Goal: Task Accomplishment & Management: Manage account settings

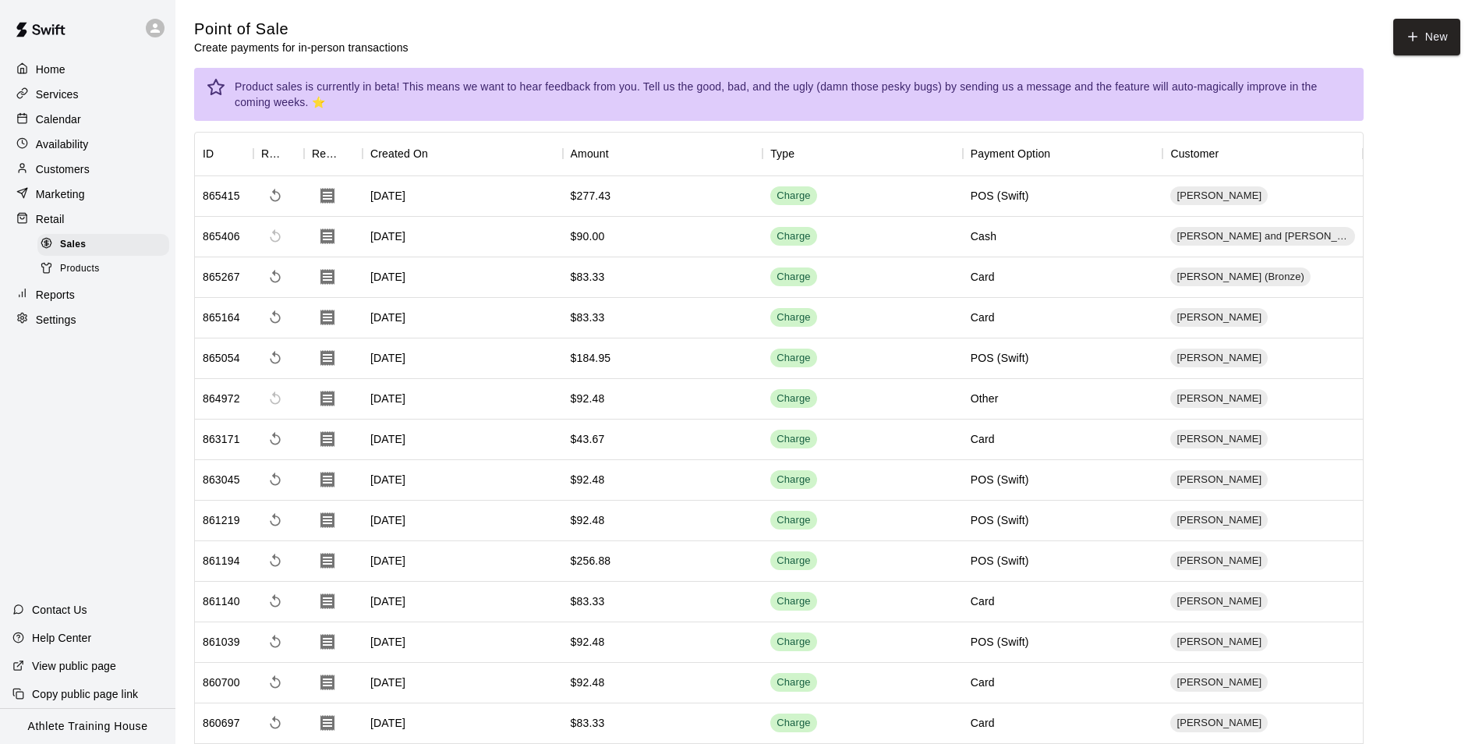
click at [73, 119] on p "Calendar" at bounding box center [58, 119] width 45 height 16
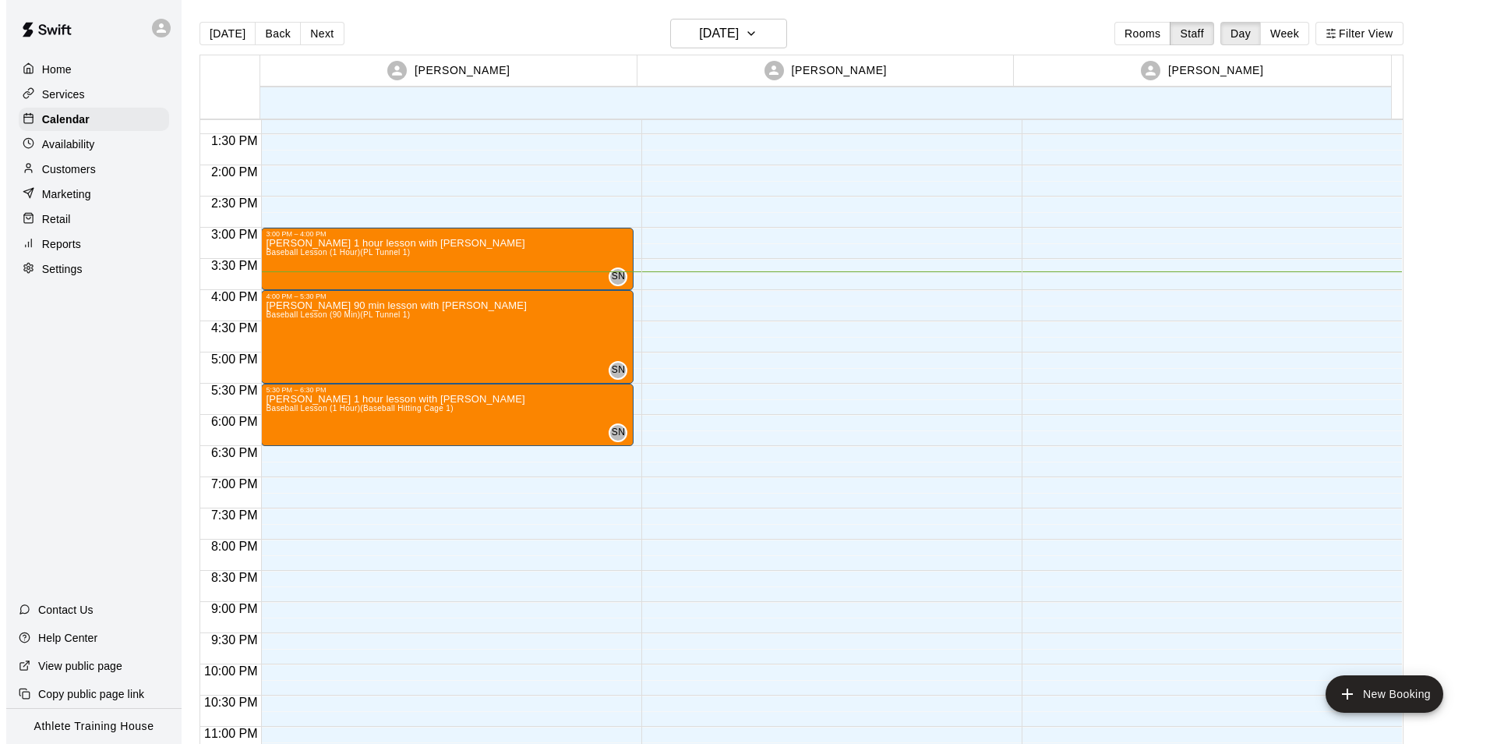
scroll to position [855, 0]
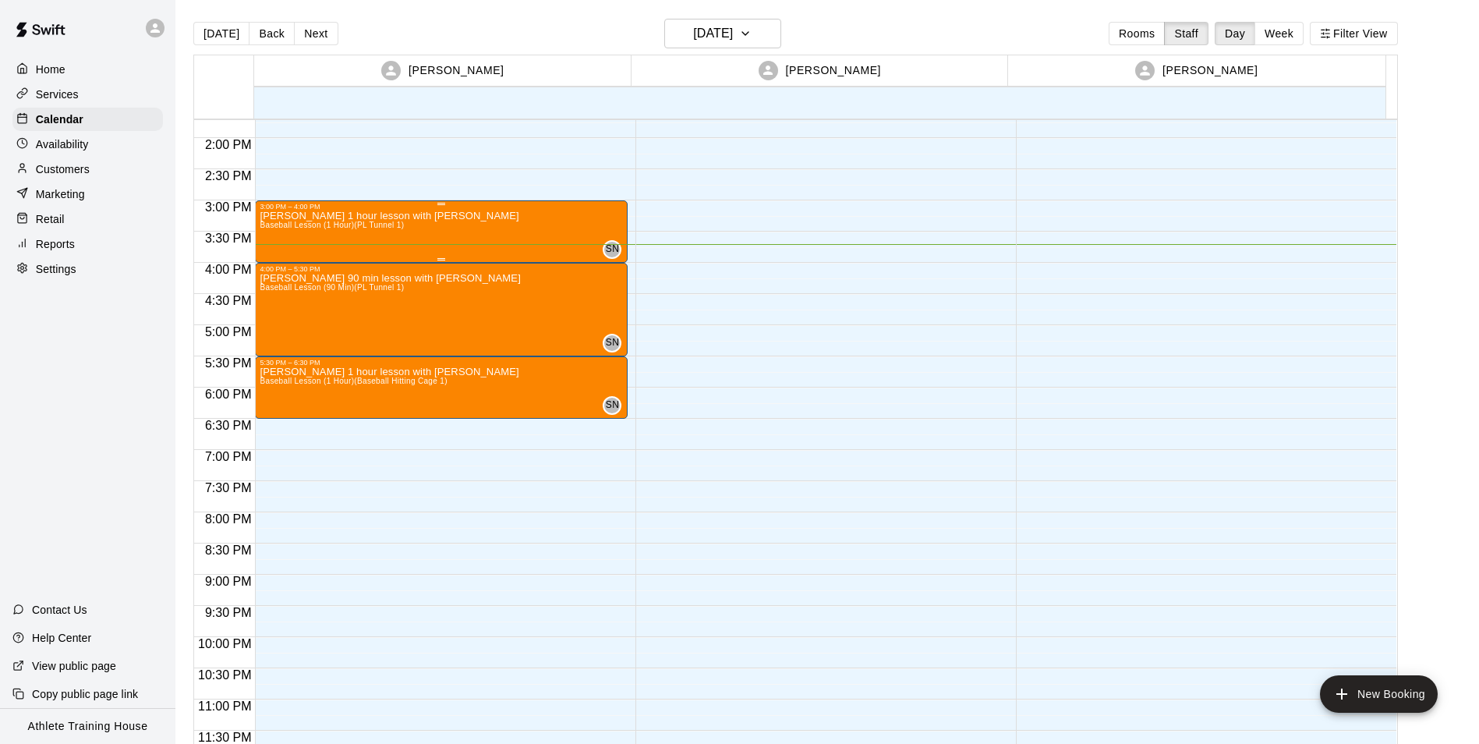
click at [437, 247] on div "[PERSON_NAME] 1 hour lesson with [PERSON_NAME] Baseball Lesson (1 Hour) (PL Tun…" at bounding box center [441, 582] width 363 height 744
click at [270, 230] on icon "edit" at bounding box center [274, 228] width 14 height 14
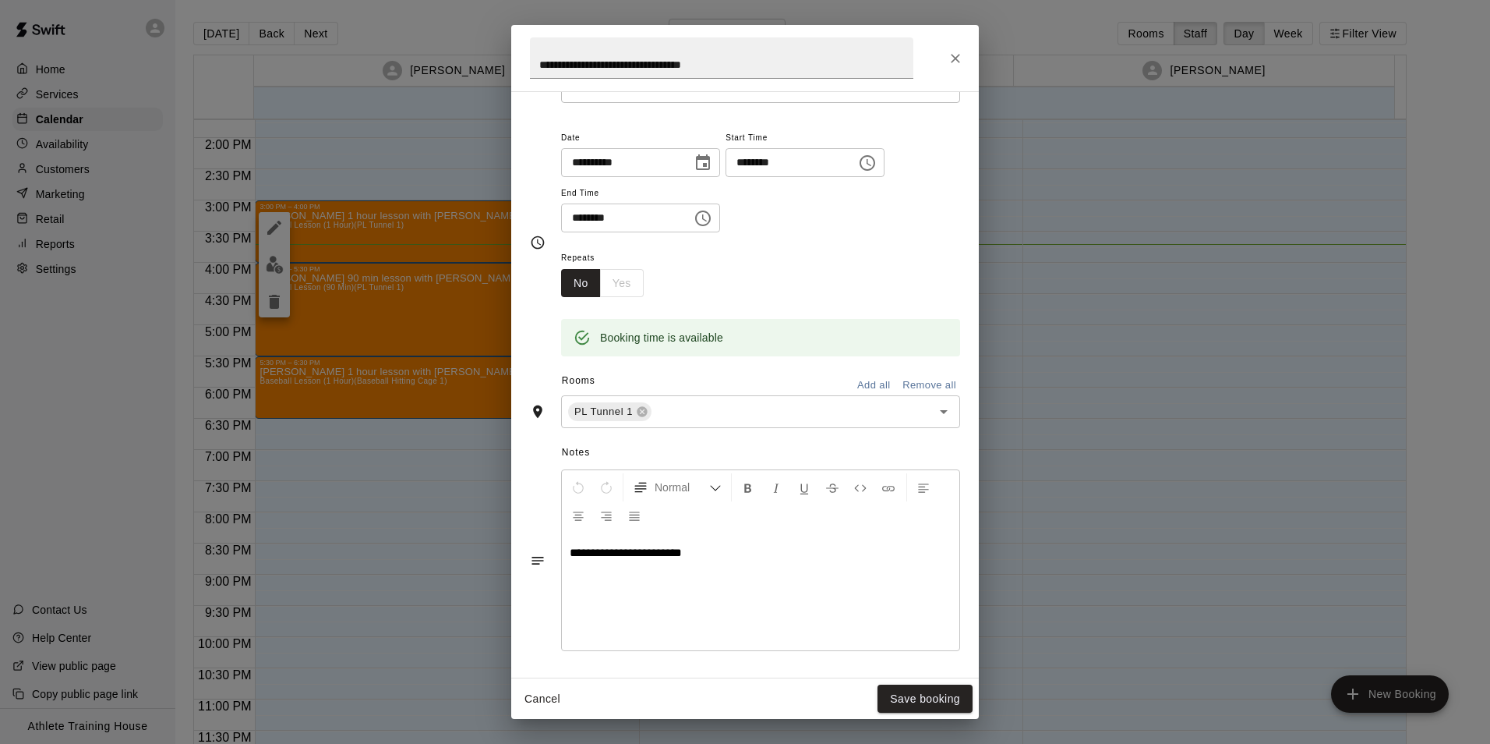
scroll to position [0, 0]
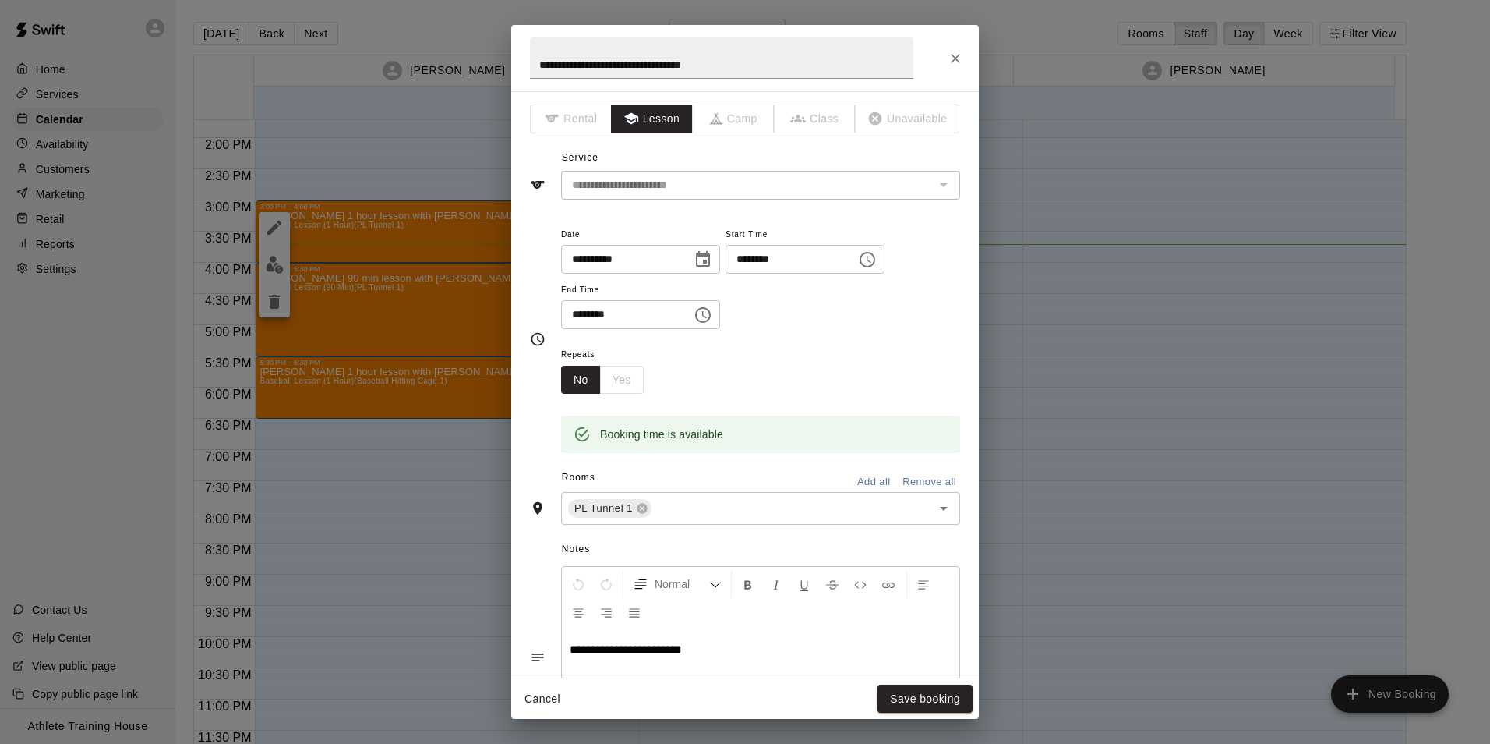
click at [947, 58] on button "Close" at bounding box center [956, 58] width 28 height 28
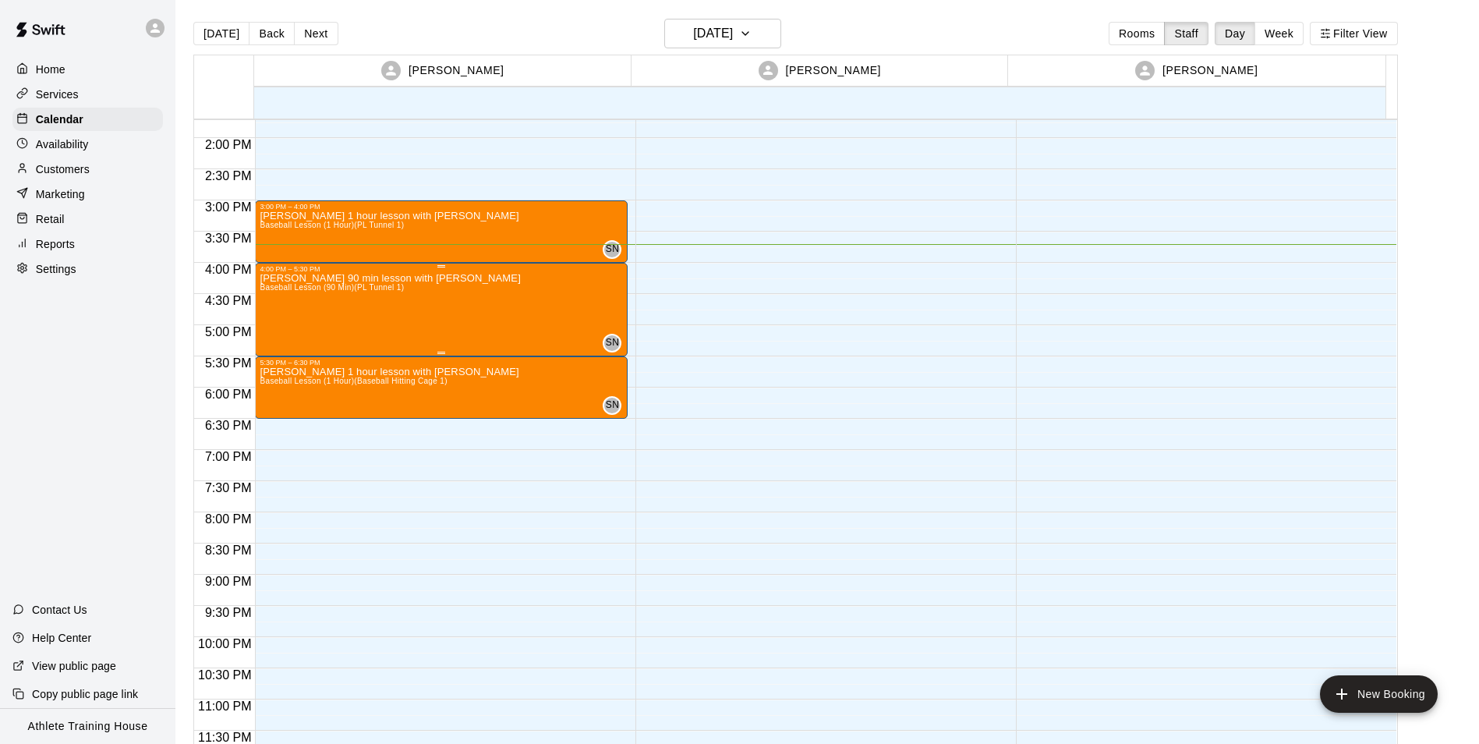
click at [371, 285] on span "Baseball Lesson (90 Min) (PL Tunnel 1)" at bounding box center [332, 287] width 144 height 9
click at [268, 291] on icon "edit" at bounding box center [274, 299] width 19 height 19
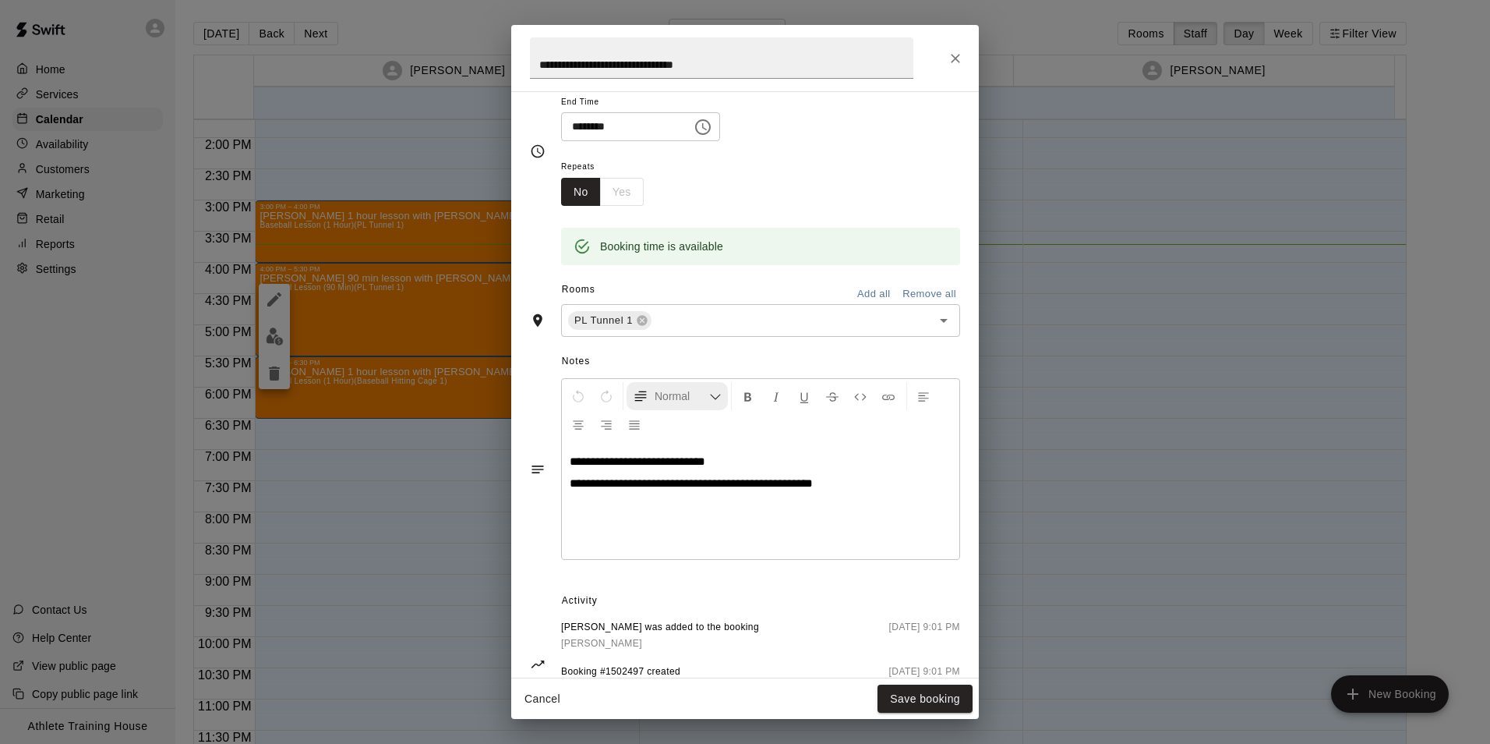
scroll to position [249, 0]
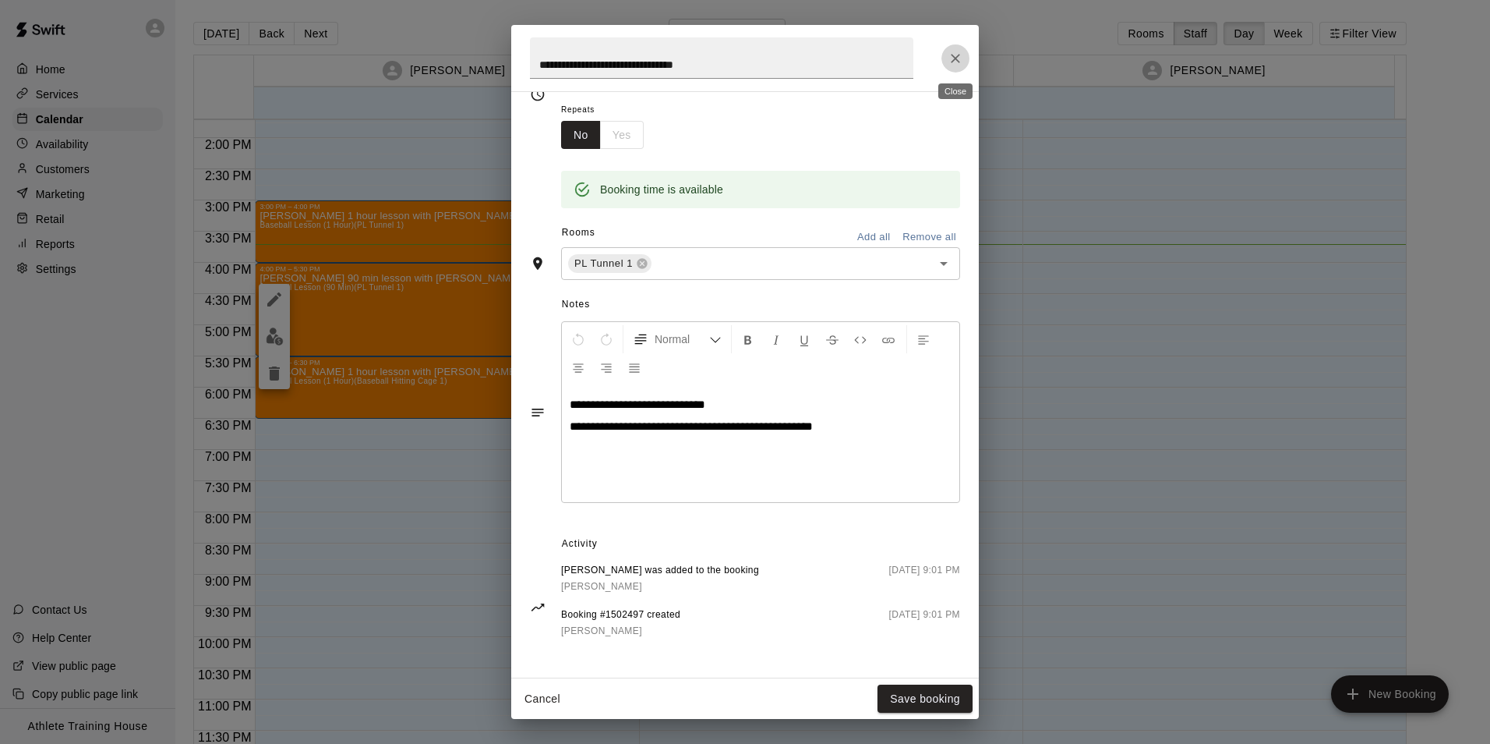
click at [957, 46] on button "Close" at bounding box center [956, 58] width 28 height 28
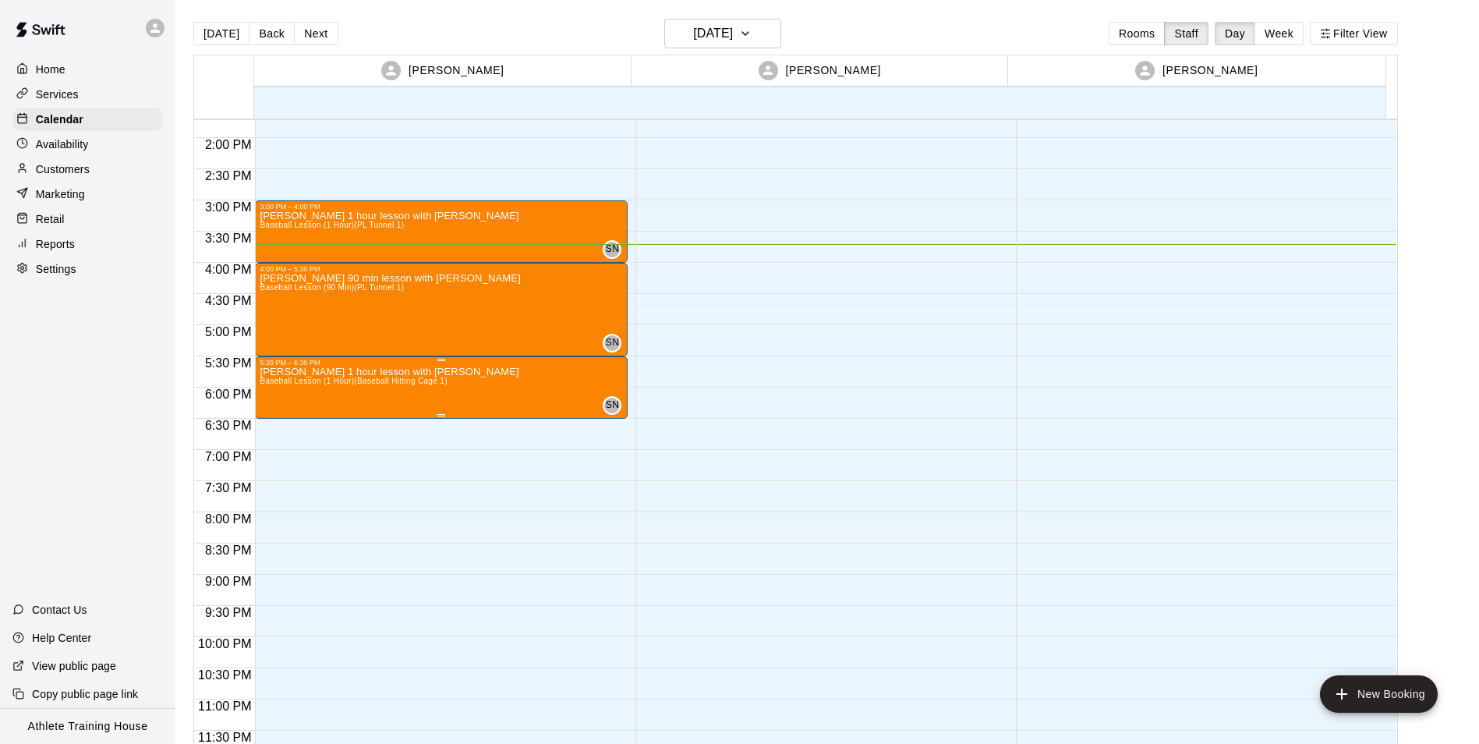
click at [390, 372] on p "[PERSON_NAME] 1 hour lesson with [PERSON_NAME]" at bounding box center [389, 372] width 259 height 0
click at [267, 387] on icon "edit" at bounding box center [274, 389] width 19 height 19
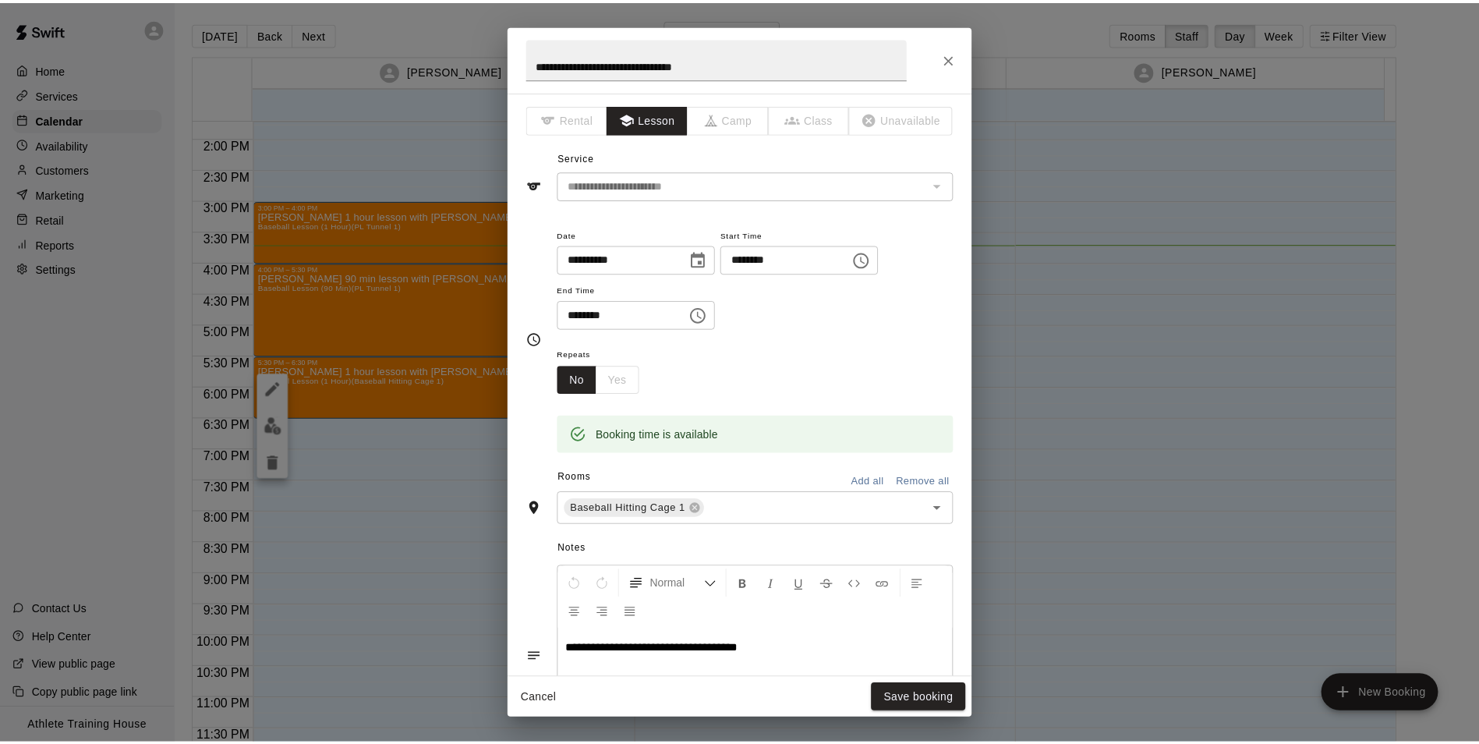
scroll to position [78, 0]
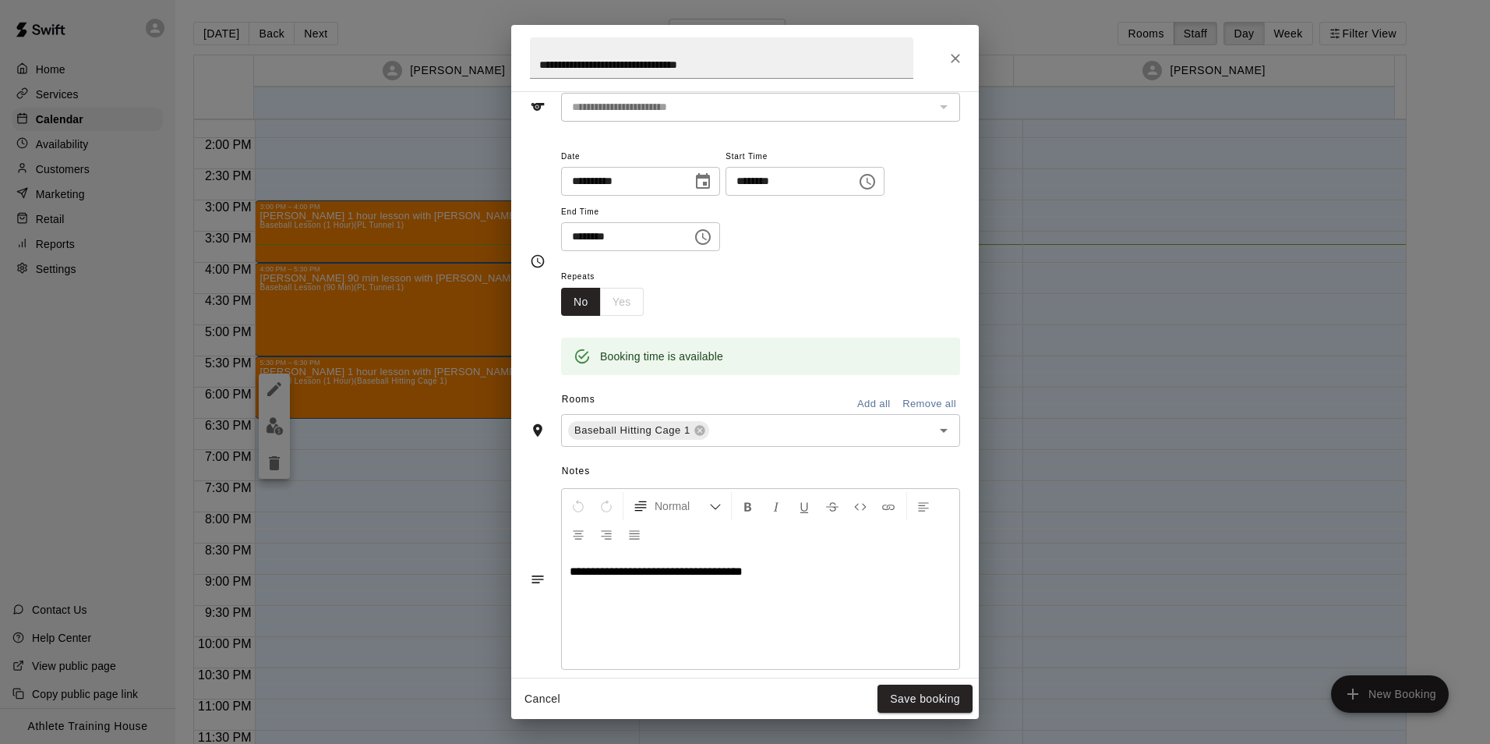
click at [958, 65] on icon "Close" at bounding box center [956, 59] width 16 height 16
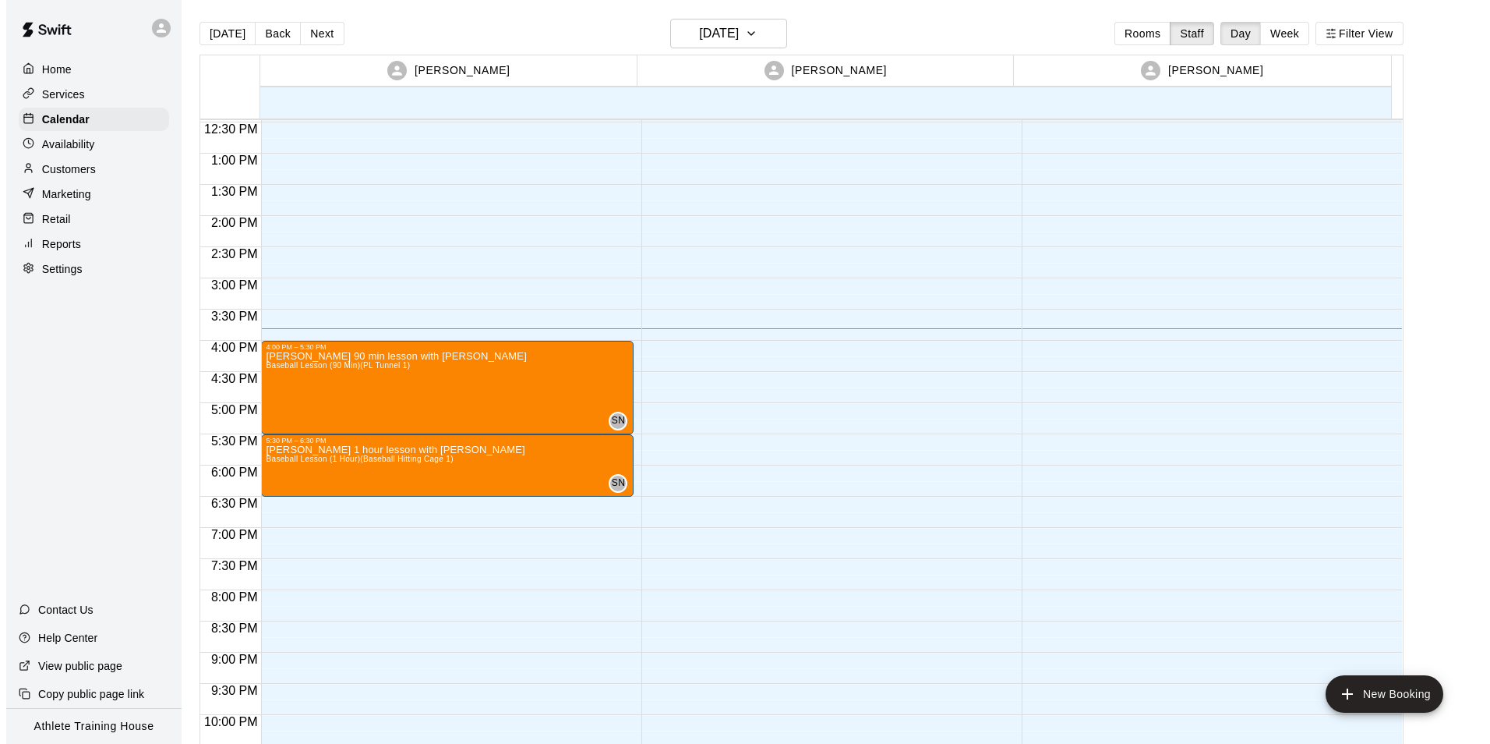
scroll to position [855, 0]
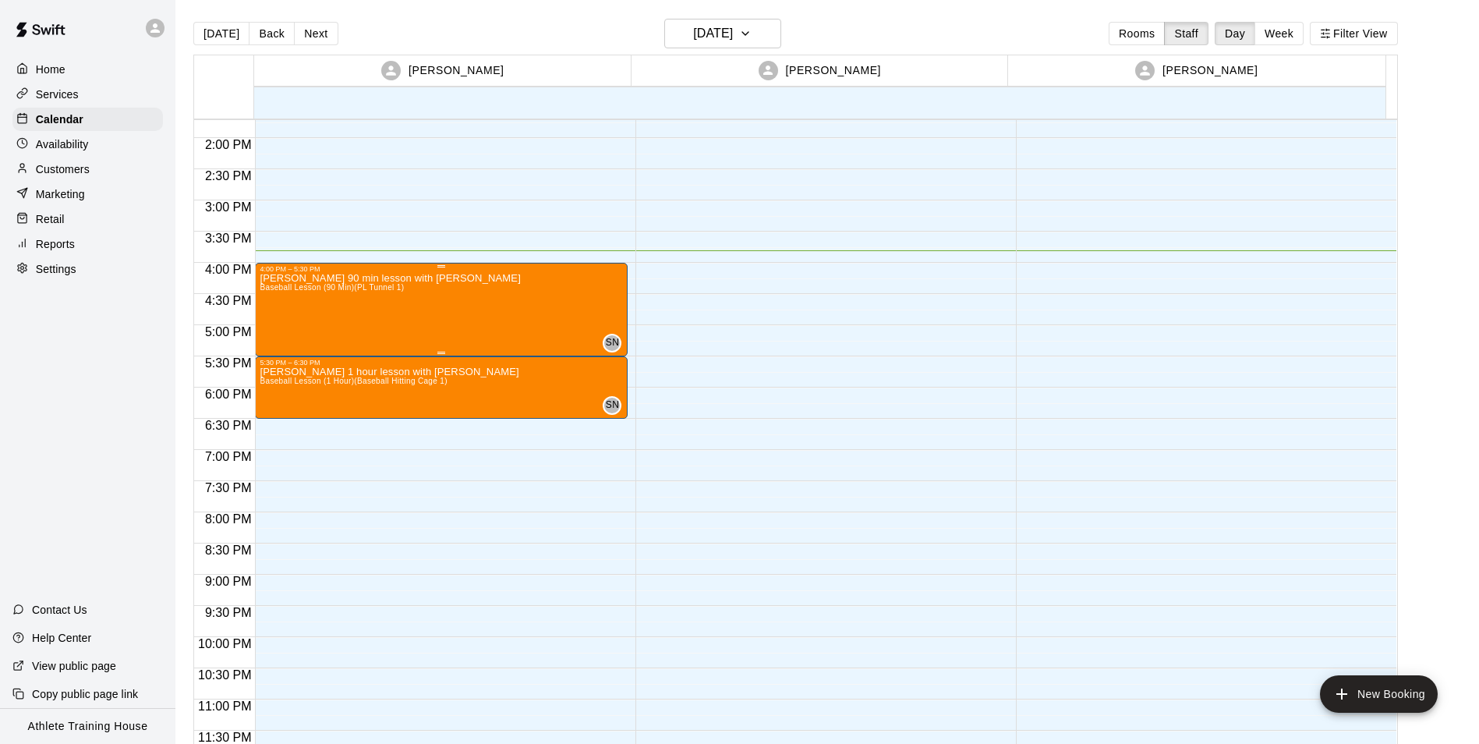
click at [387, 296] on div "Bartletts 90 min lesson with [PERSON_NAME] Baseball Lesson (90 Min) (PL Tunnel …" at bounding box center [390, 645] width 260 height 744
click at [278, 278] on button "edit" at bounding box center [274, 289] width 31 height 31
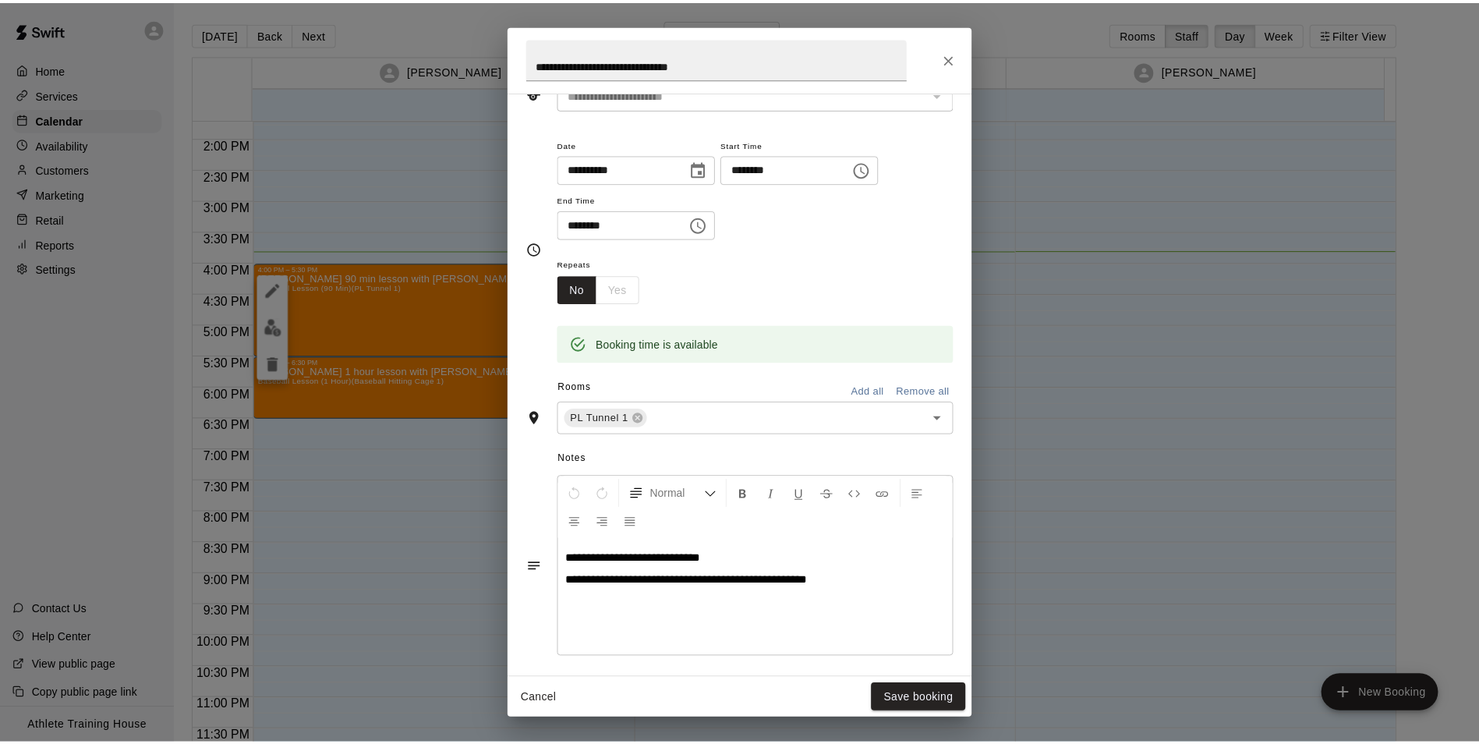
scroll to position [234, 0]
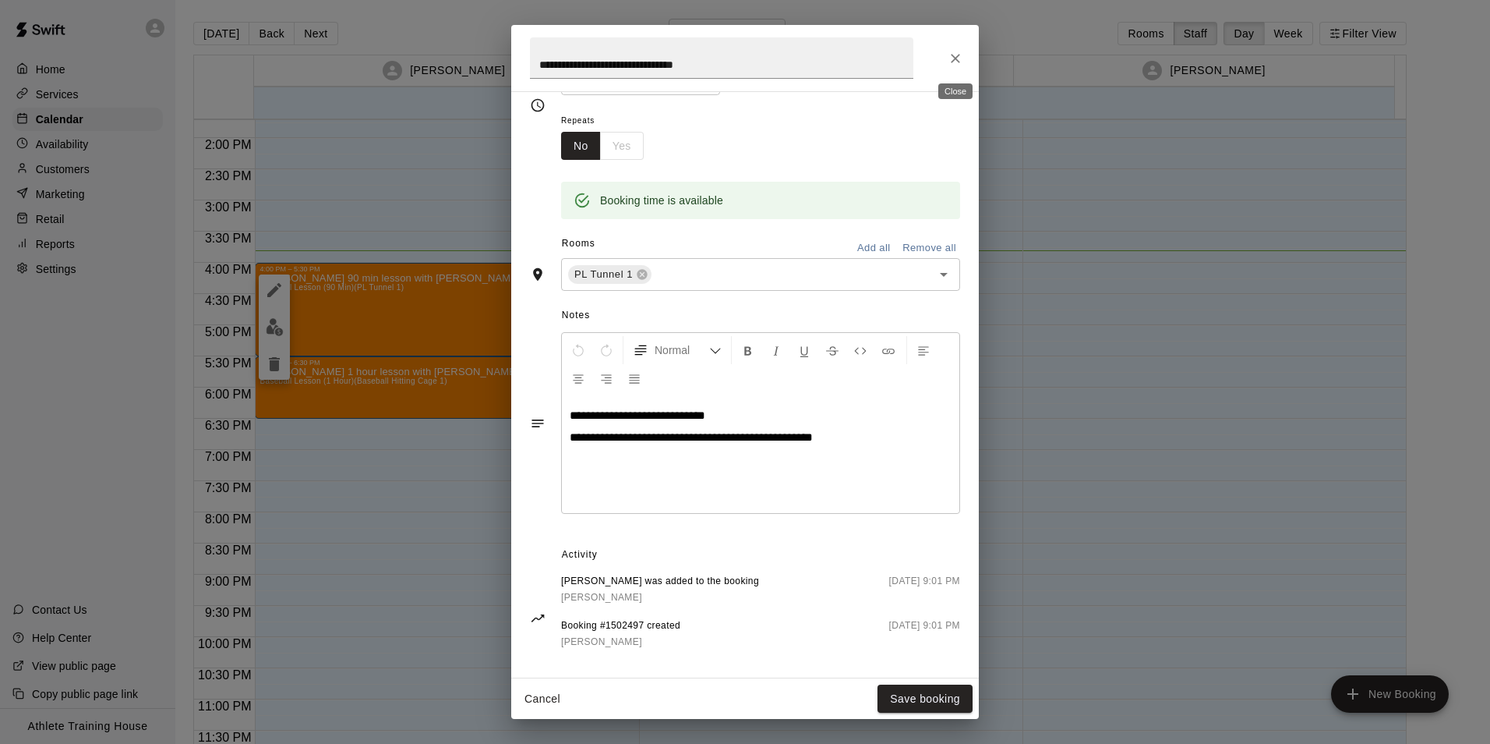
click at [959, 55] on icon "Close" at bounding box center [955, 58] width 9 height 9
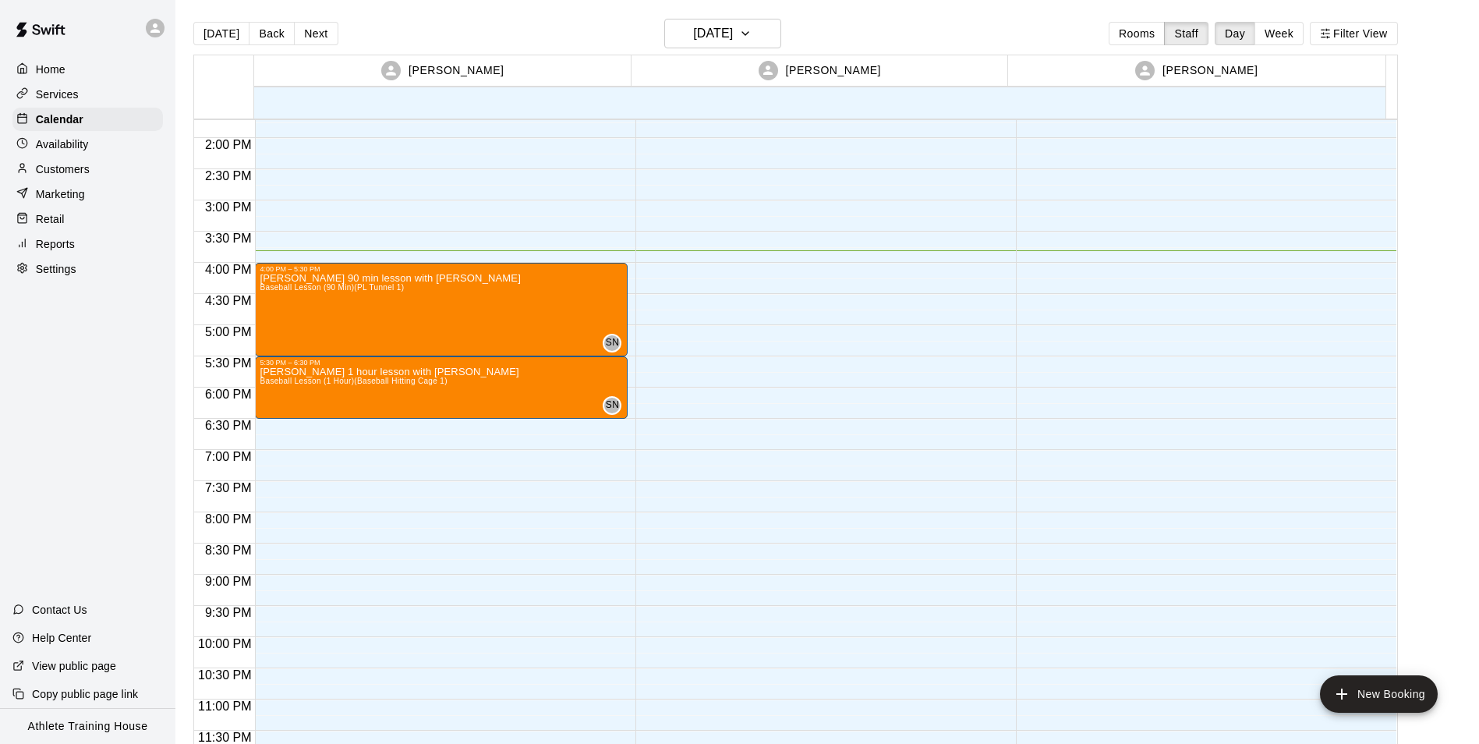
click at [87, 226] on div "Retail" at bounding box center [87, 218] width 150 height 23
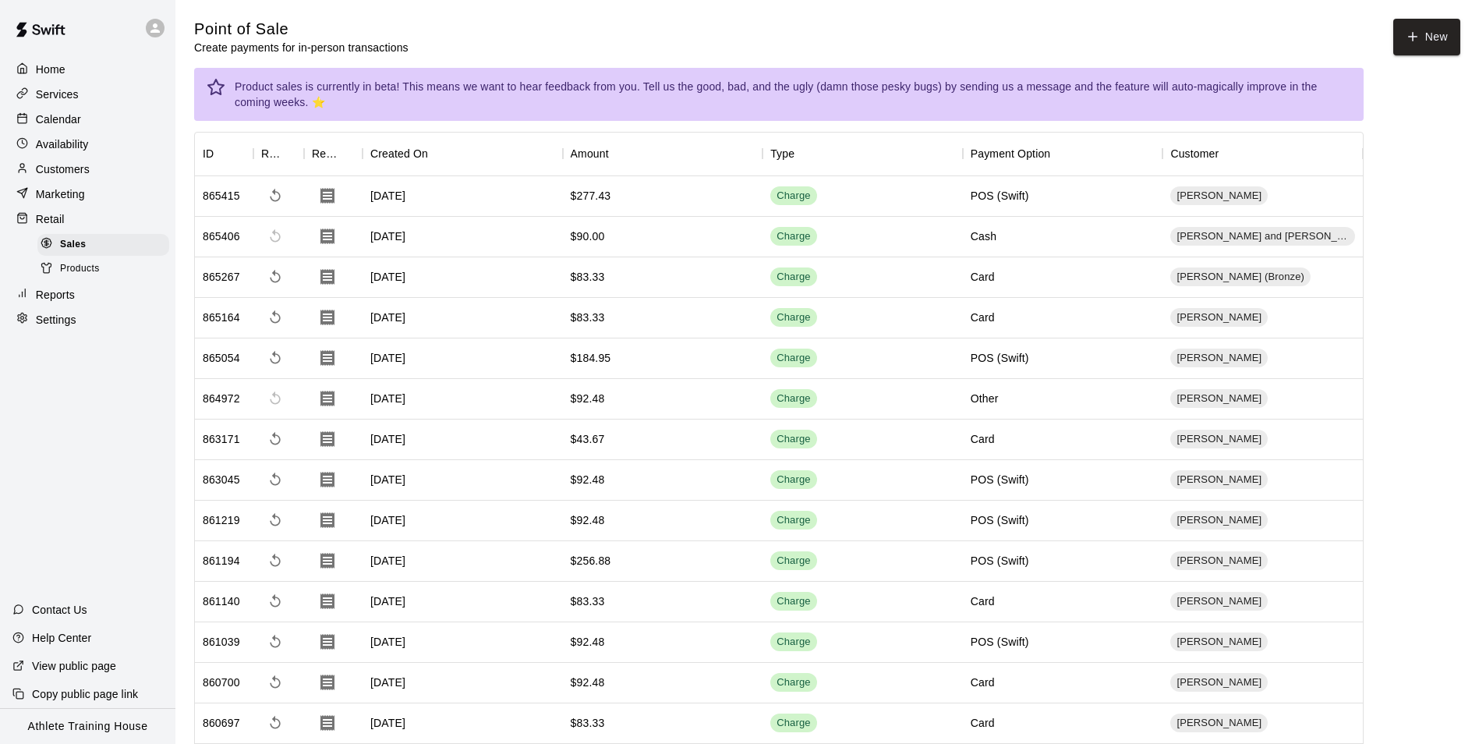
click at [94, 118] on div "Calendar" at bounding box center [87, 119] width 150 height 23
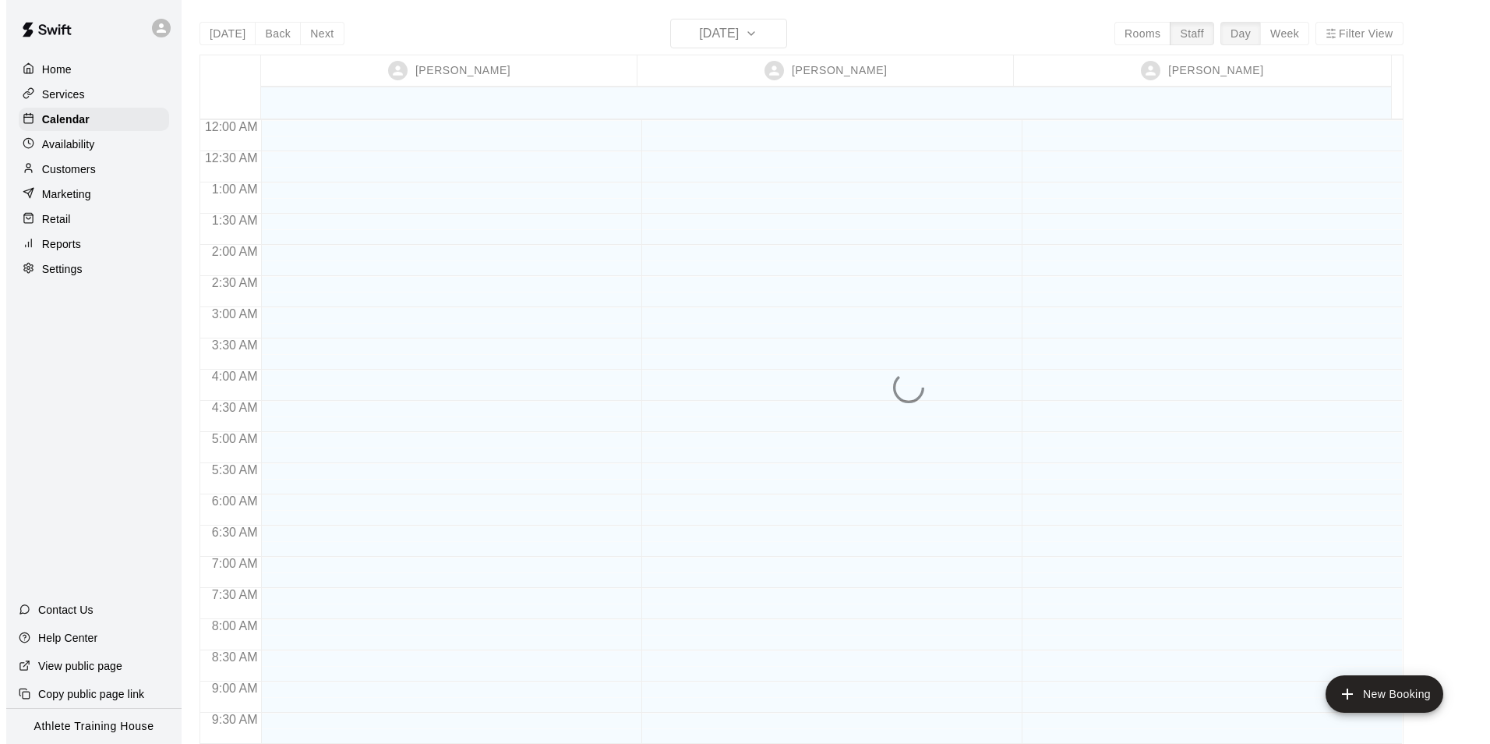
scroll to position [855, 0]
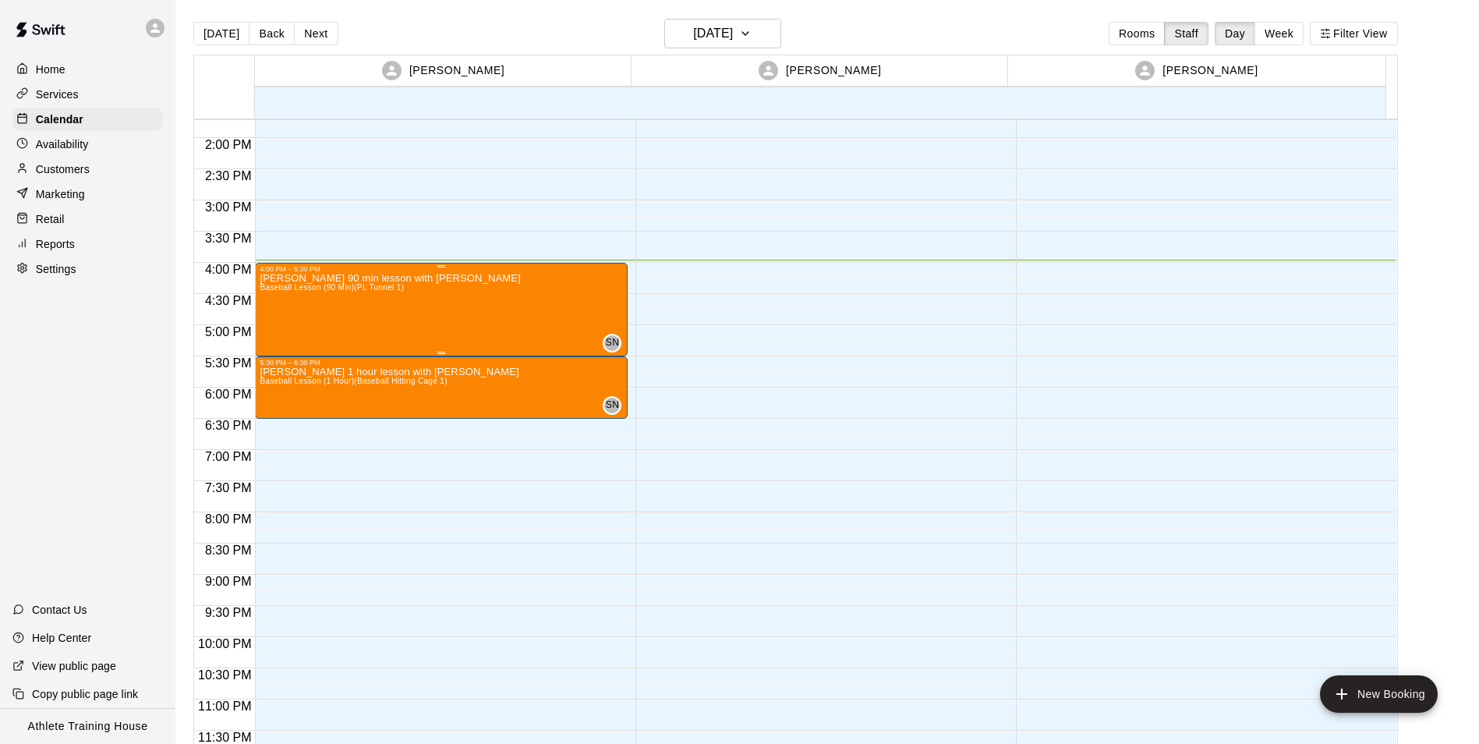
click at [444, 292] on div "Bartletts 90 min lesson with [PERSON_NAME] Baseball Lesson (90 Min) (PL Tunnel …" at bounding box center [441, 645] width 363 height 744
click at [267, 298] on icon "edit" at bounding box center [274, 290] width 19 height 19
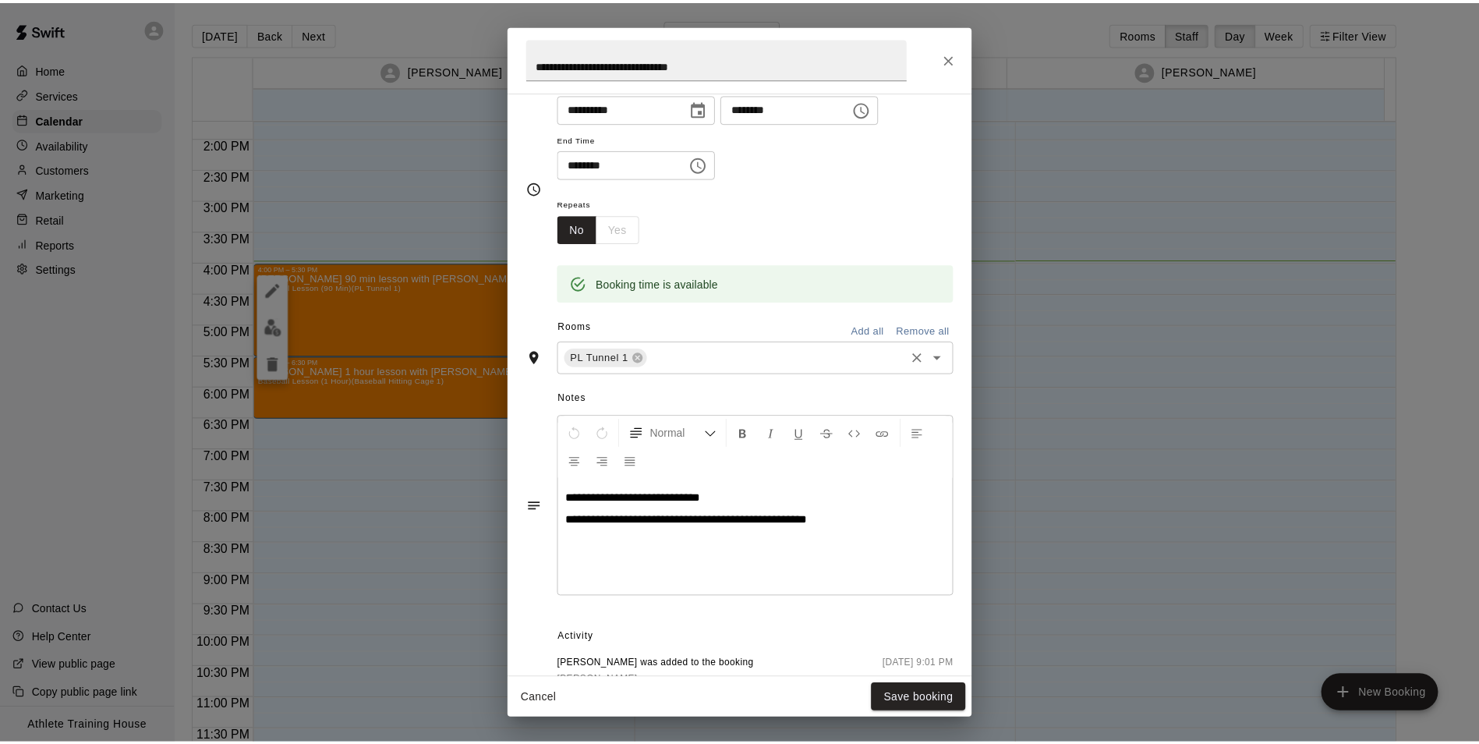
scroll to position [156, 0]
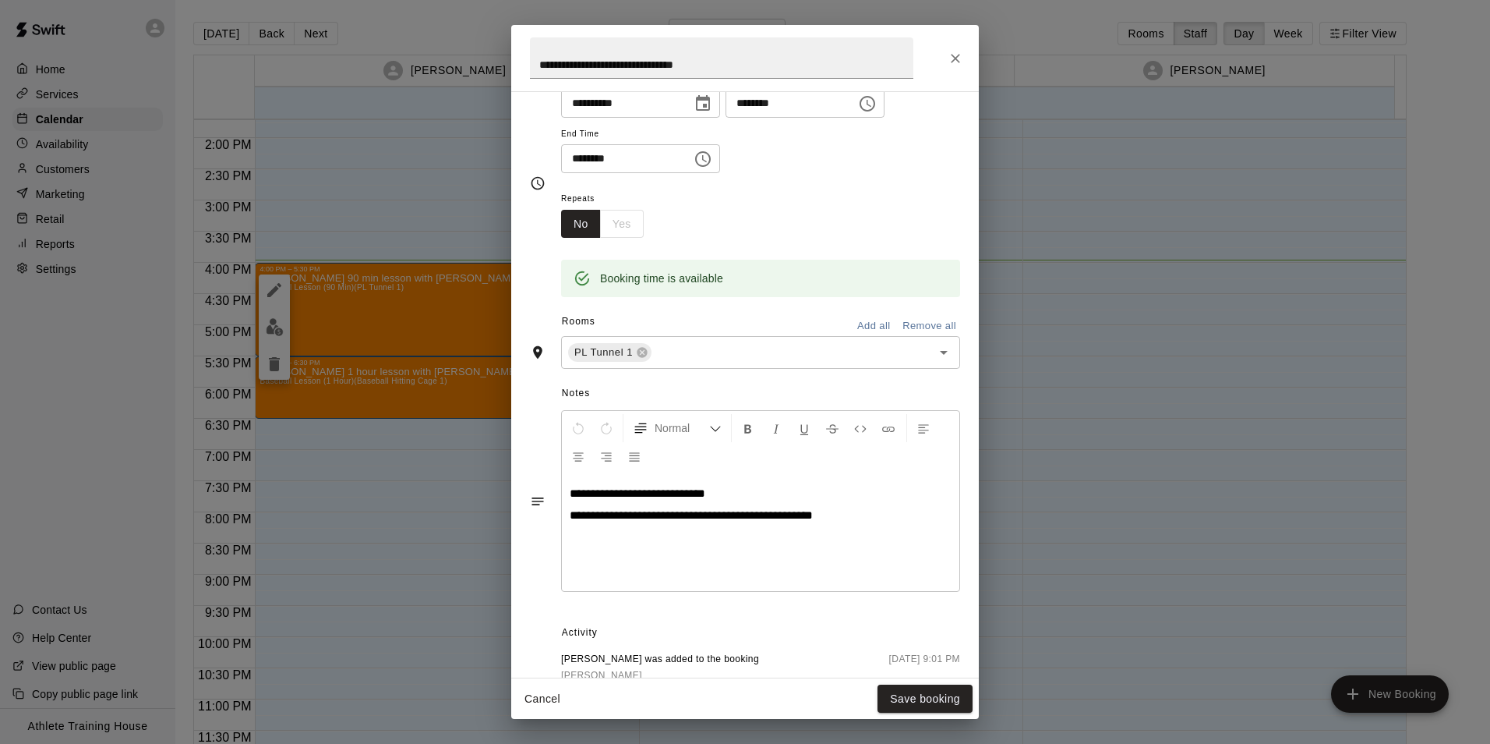
click at [960, 43] on div "**********" at bounding box center [745, 58] width 468 height 66
click at [962, 55] on icon "Close" at bounding box center [956, 59] width 16 height 16
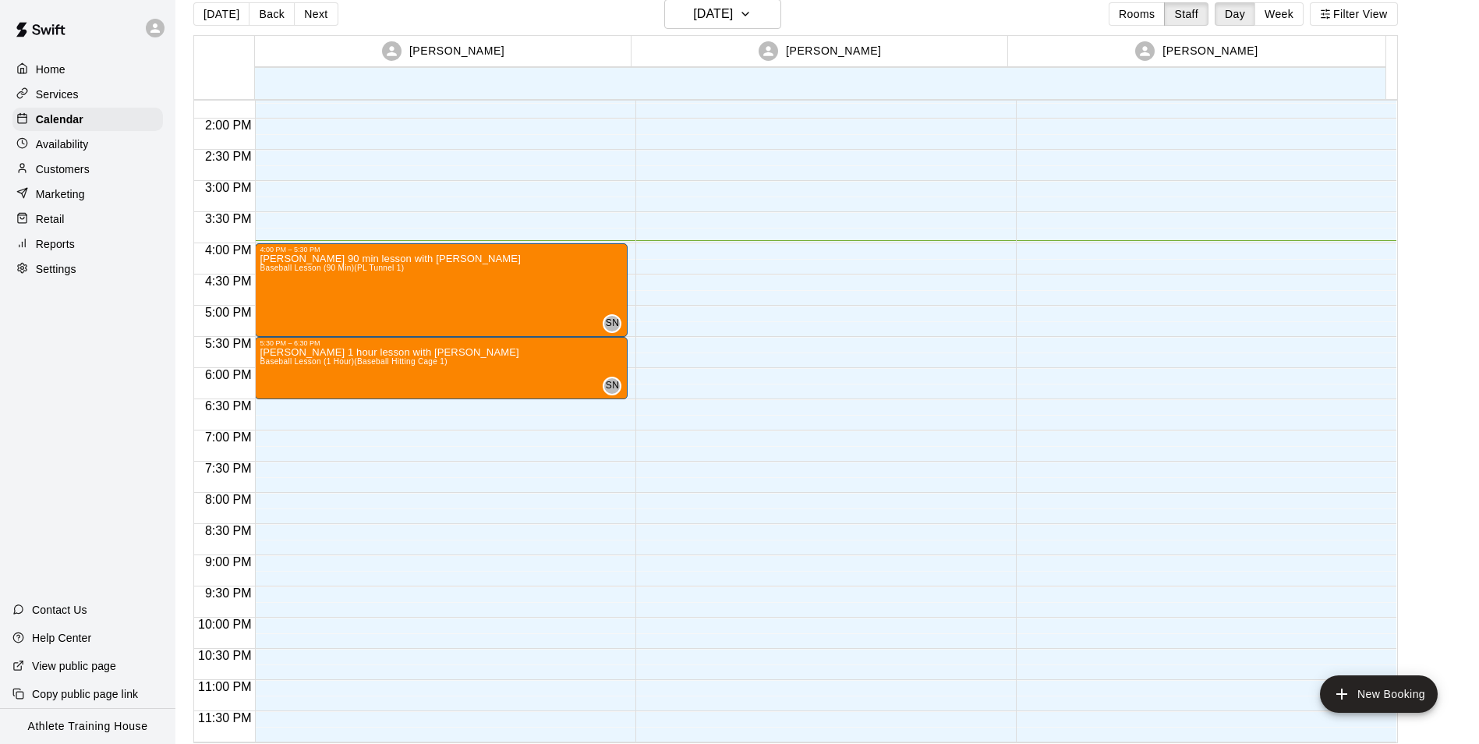
scroll to position [25, 0]
